Goal: Task Accomplishment & Management: Use online tool/utility

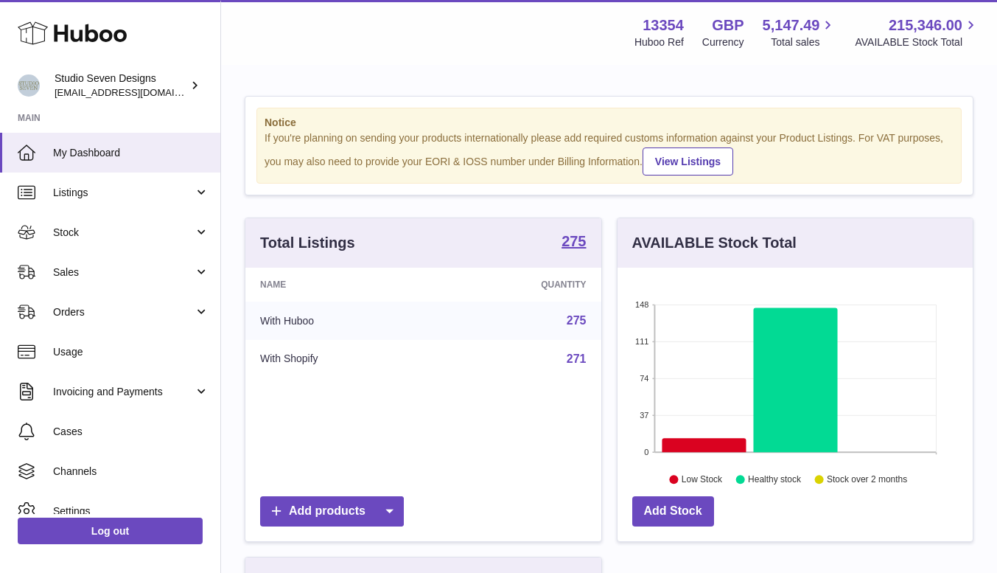
scroll to position [230, 355]
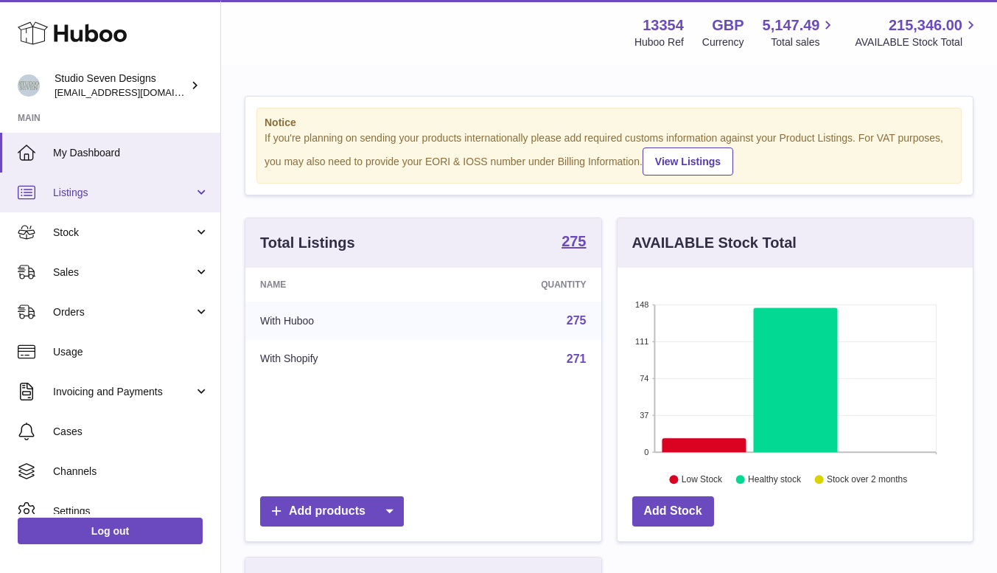
click at [98, 200] on link "Listings" at bounding box center [110, 192] width 220 height 40
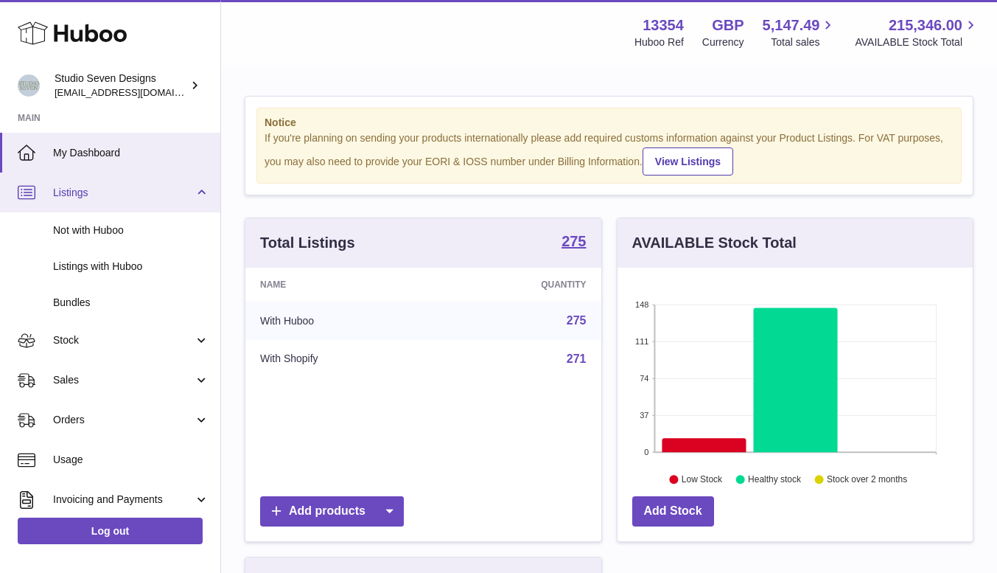
click at [89, 192] on span "Listings" at bounding box center [123, 193] width 141 height 14
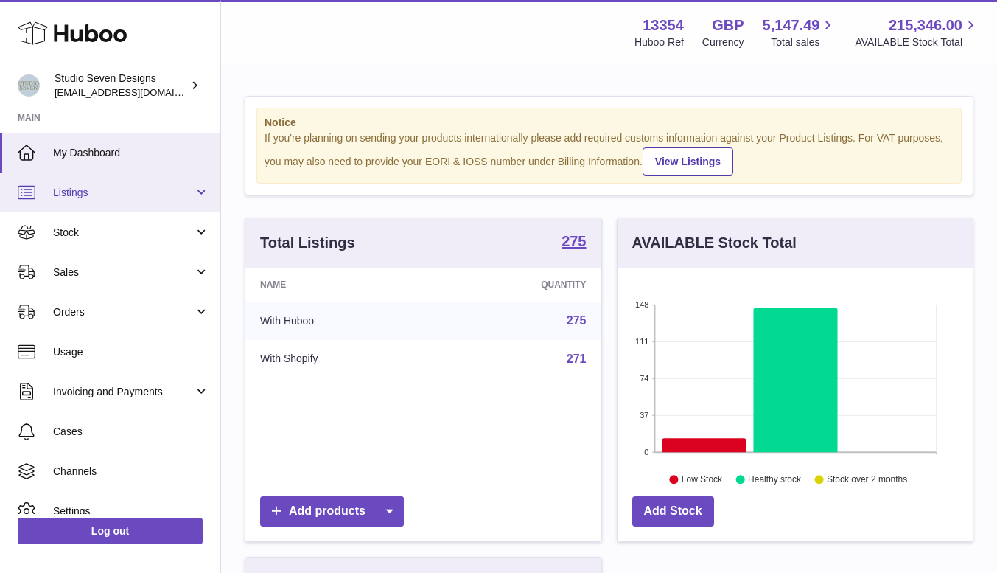
click at [89, 192] on span "Listings" at bounding box center [123, 193] width 141 height 14
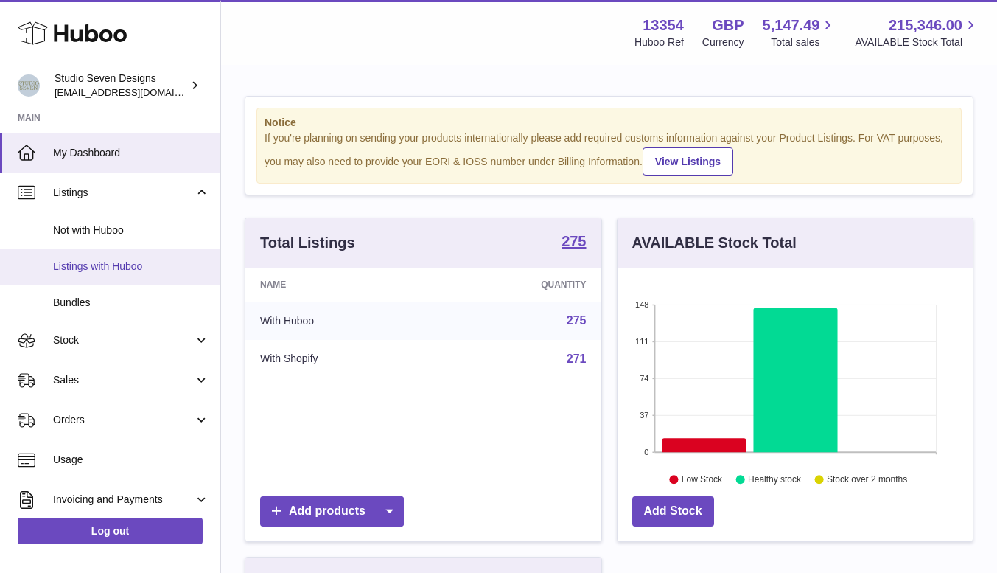
click at [87, 265] on span "Listings with Huboo" at bounding box center [131, 266] width 156 height 14
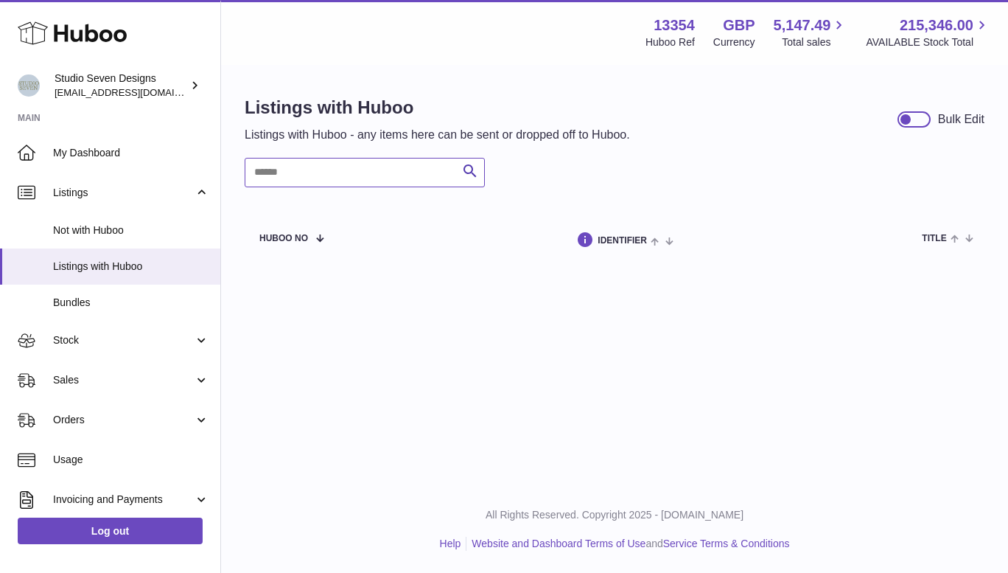
click at [302, 164] on input "text" at bounding box center [365, 172] width 240 height 29
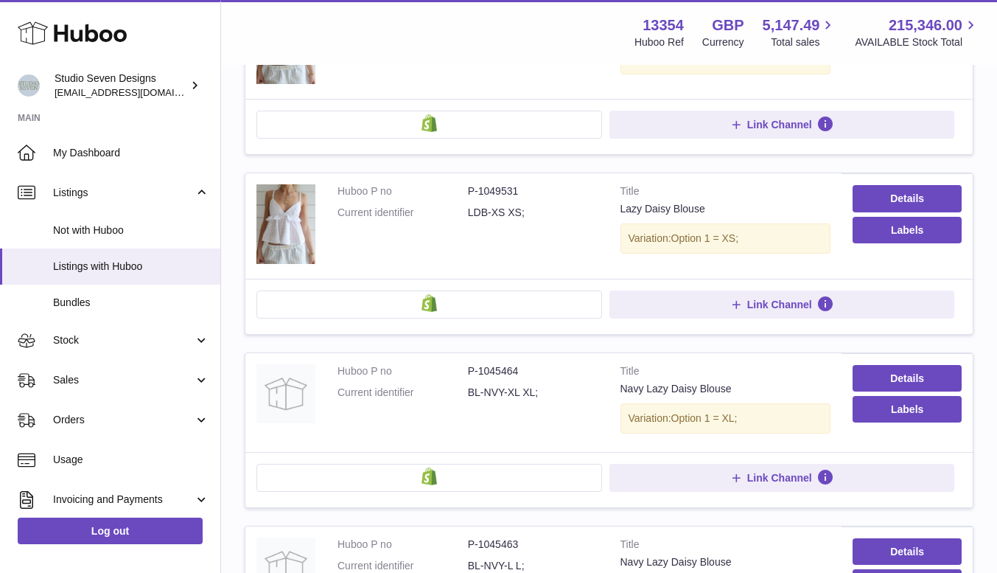
scroll to position [1625, 0]
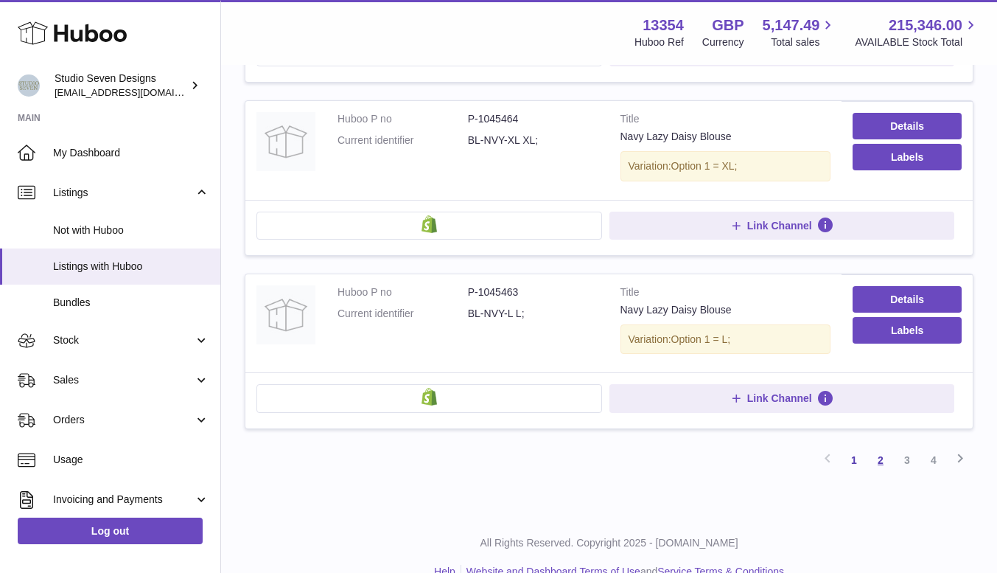
click at [883, 447] on link "2" at bounding box center [880, 460] width 27 height 27
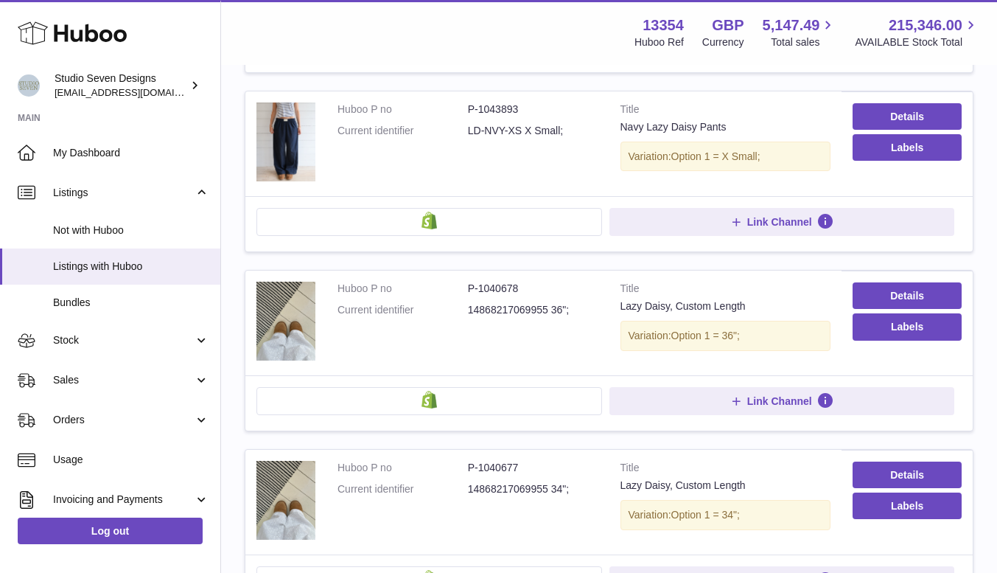
scroll to position [1619, 0]
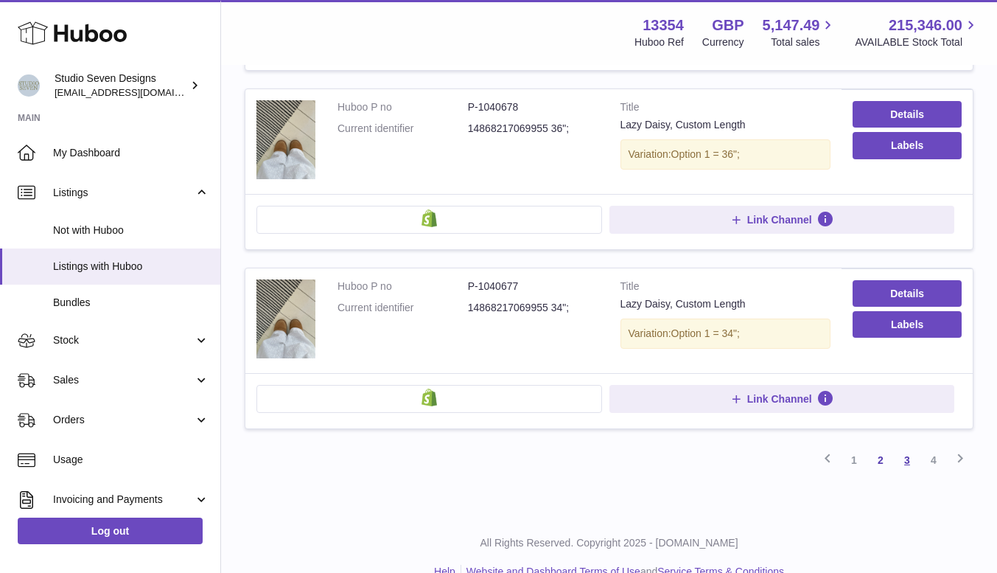
click at [906, 447] on link "3" at bounding box center [907, 460] width 27 height 27
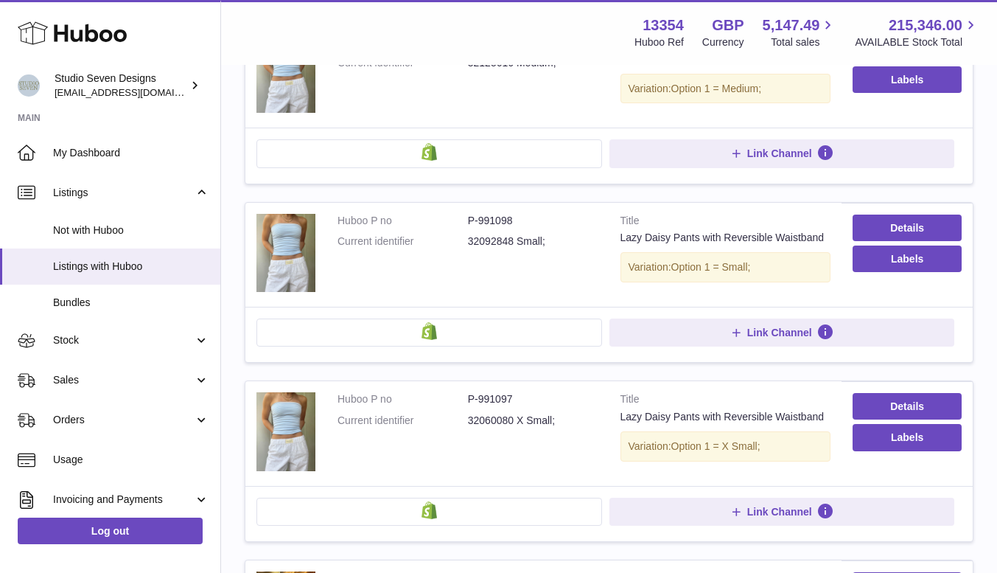
scroll to position [1384, 0]
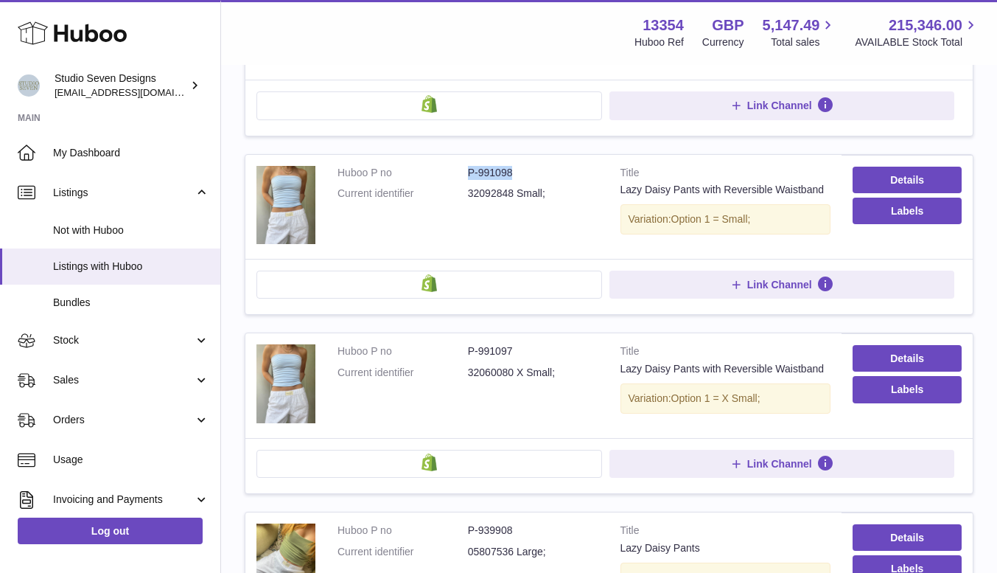
drag, startPoint x: 469, startPoint y: 175, endPoint x: 513, endPoint y: 172, distance: 44.3
click at [513, 172] on dd "P-991098" at bounding box center [533, 173] width 130 height 14
copy dd "P-991098"
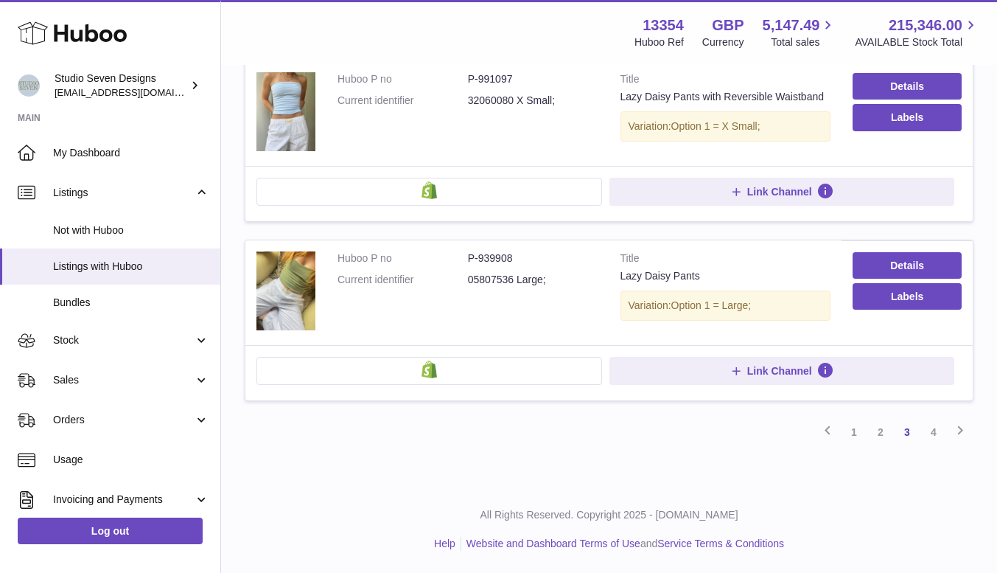
scroll to position [1653, 0]
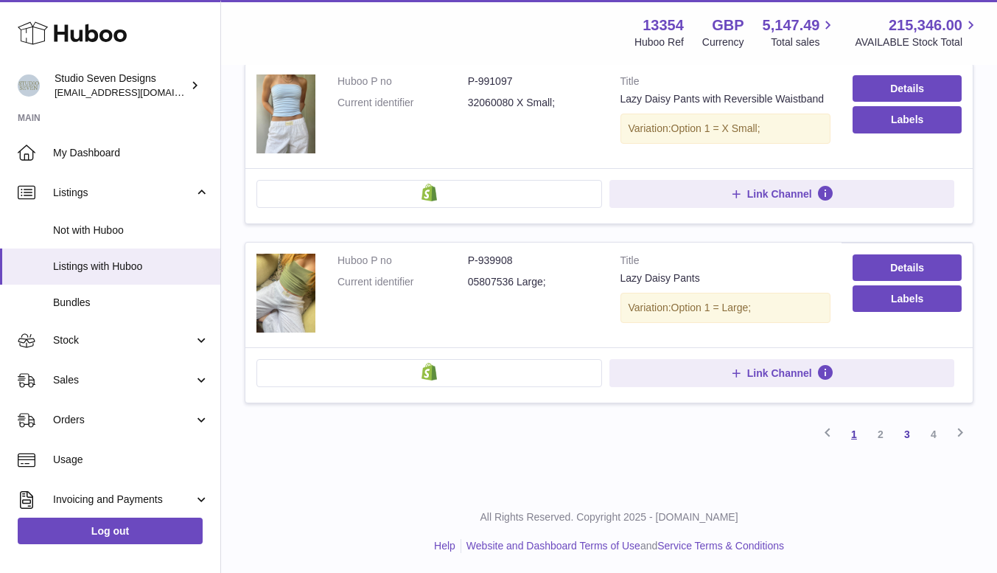
click at [855, 437] on link "1" at bounding box center [854, 434] width 27 height 27
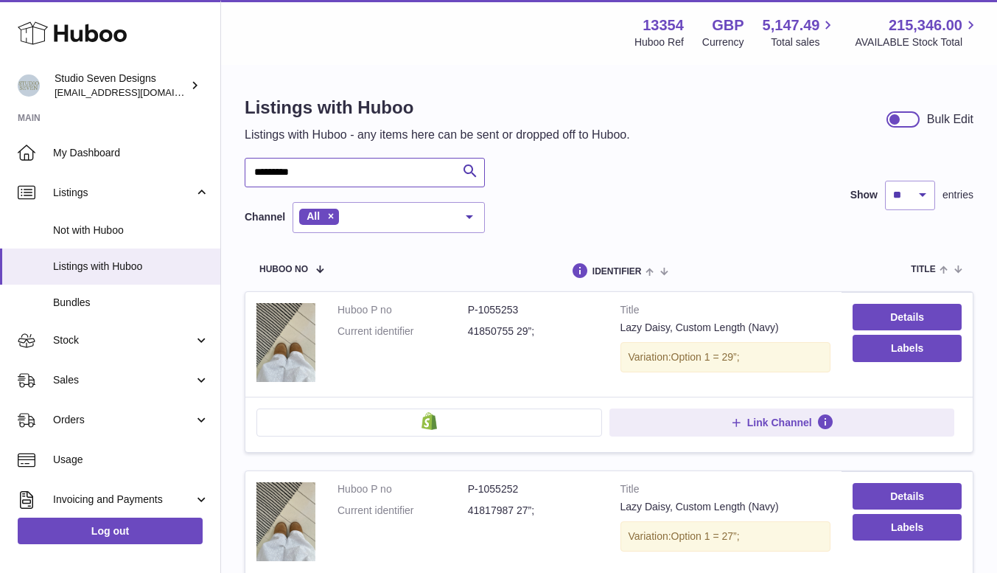
click at [256, 172] on input "*********" at bounding box center [365, 172] width 240 height 29
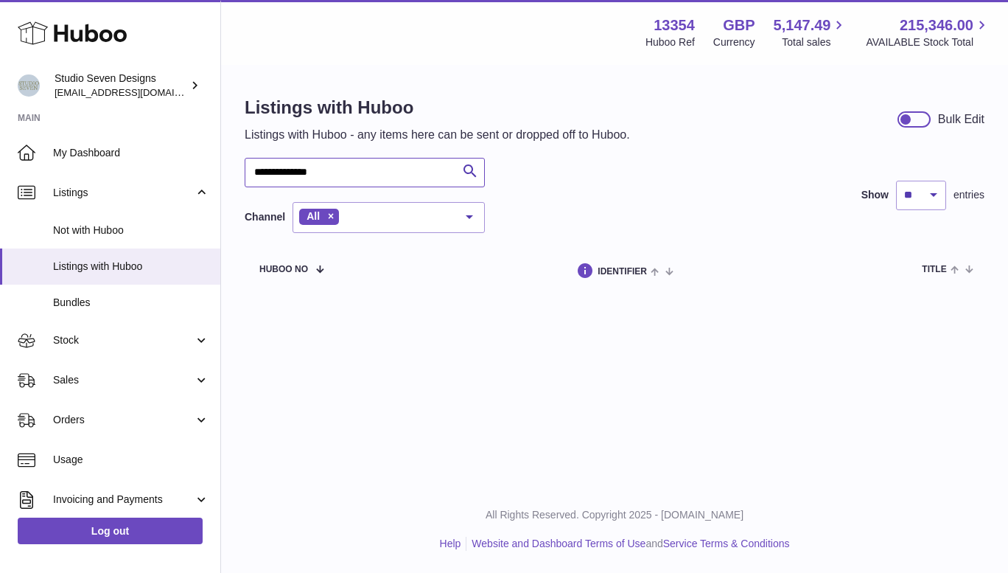
click at [332, 171] on input "**********" at bounding box center [365, 172] width 240 height 29
type input "*"
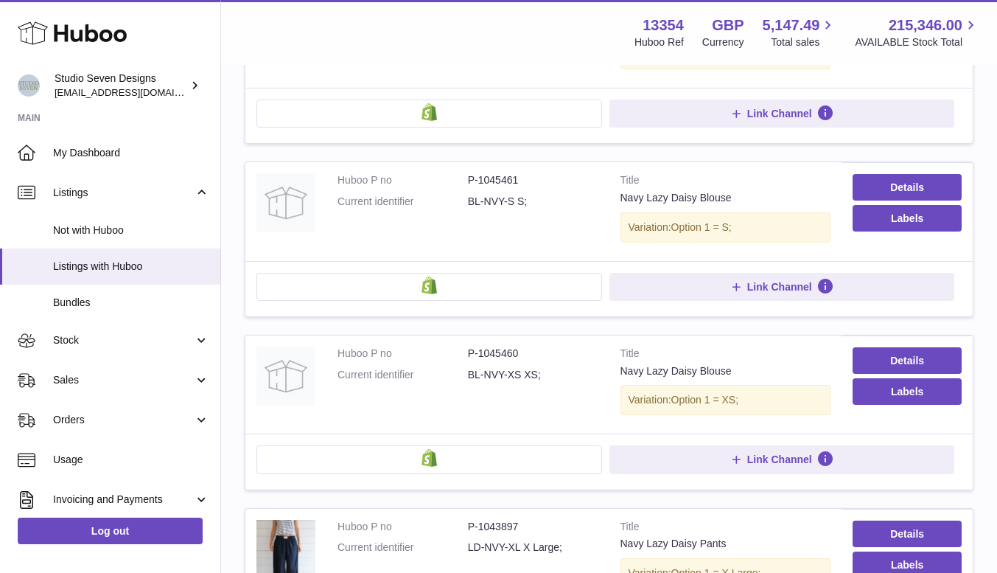
scroll to position [650, 0]
drag, startPoint x: 469, startPoint y: 351, endPoint x: 522, endPoint y: 346, distance: 53.3
click at [522, 346] on td "Huboo P no P-1045460 Current identifier BL-NVY-XS XS;" at bounding box center [467, 384] width 283 height 99
copy dd "P-1045460"
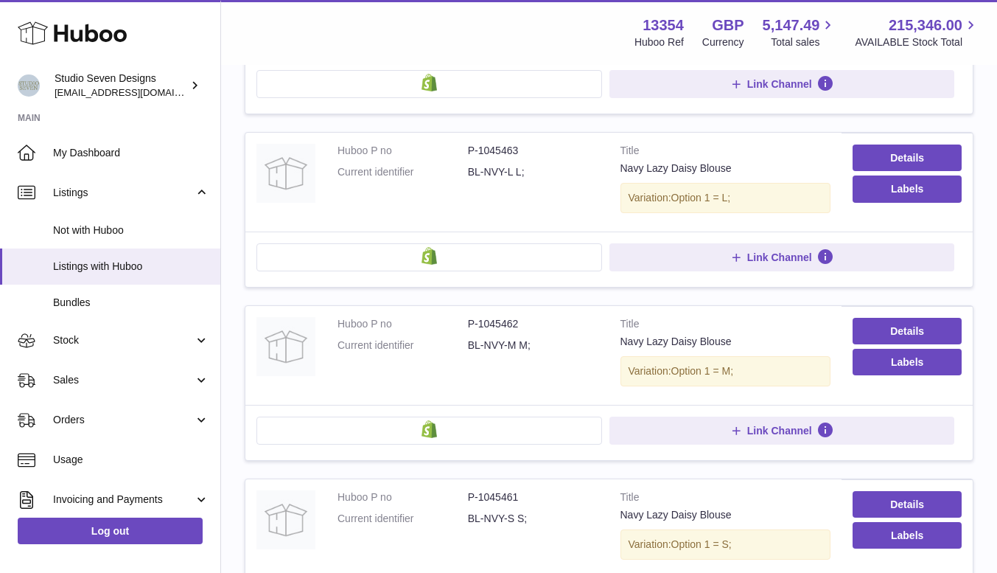
scroll to position [0, 0]
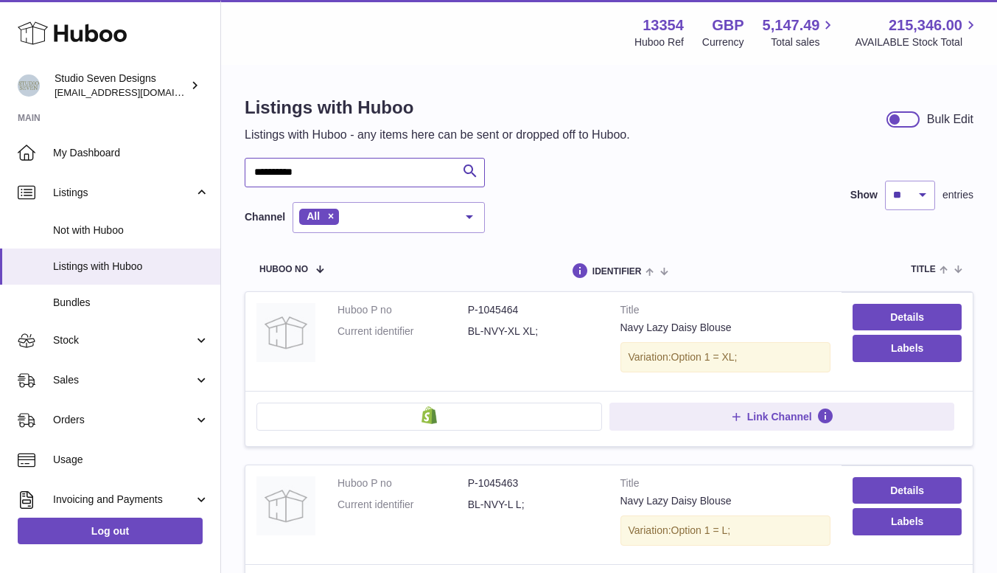
click at [316, 178] on input "*********" at bounding box center [365, 172] width 240 height 29
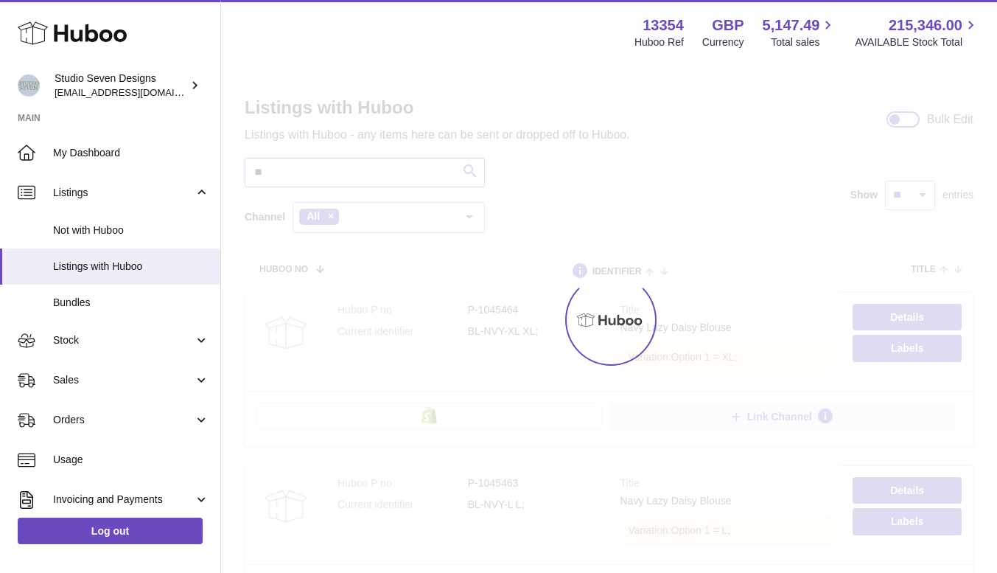
type input "*"
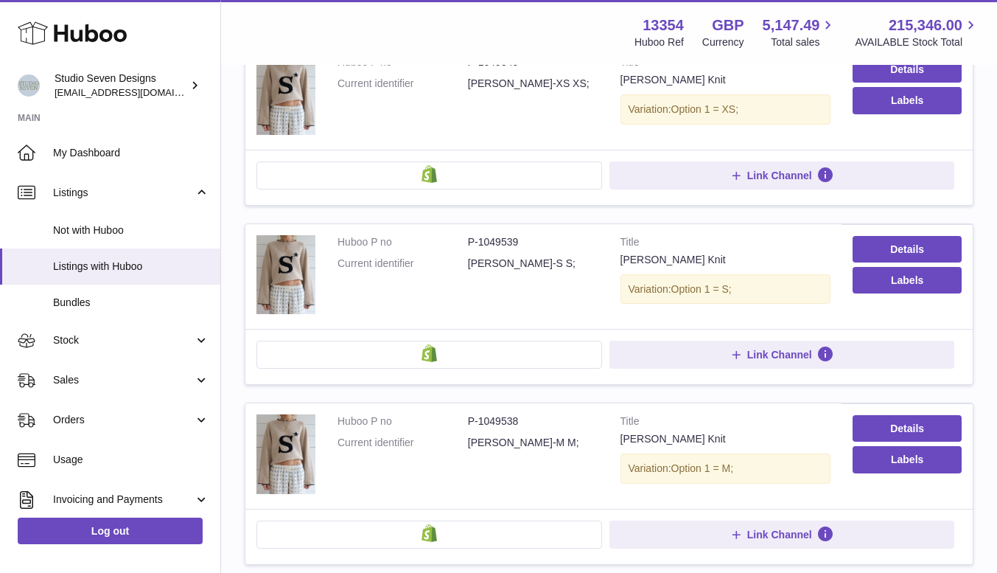
scroll to position [266, 0]
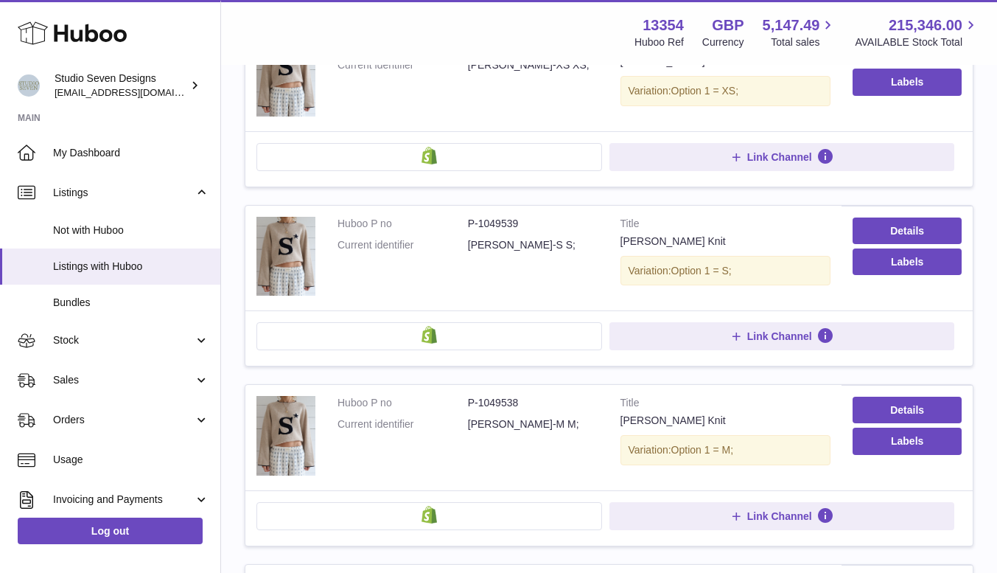
type input "*********"
drag, startPoint x: 469, startPoint y: 224, endPoint x: 523, endPoint y: 221, distance: 53.9
click at [523, 221] on dd "P-1049539" at bounding box center [533, 224] width 130 height 14
copy dd "P-1049539"
drag, startPoint x: 469, startPoint y: 403, endPoint x: 522, endPoint y: 405, distance: 53.1
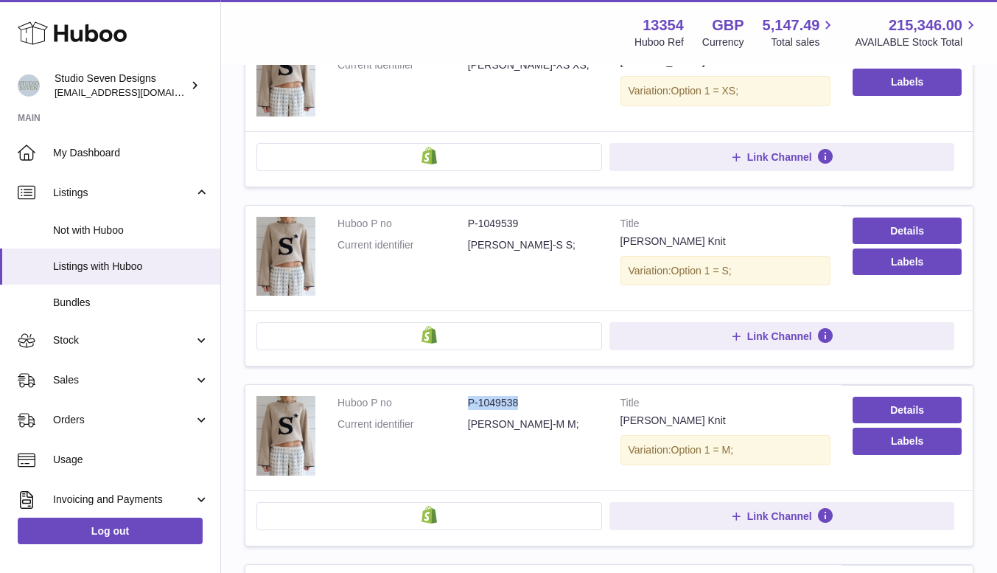
click at [522, 405] on dd "P-1049538" at bounding box center [533, 403] width 130 height 14
copy dd "P-1049538"
